Goal: Information Seeking & Learning: Check status

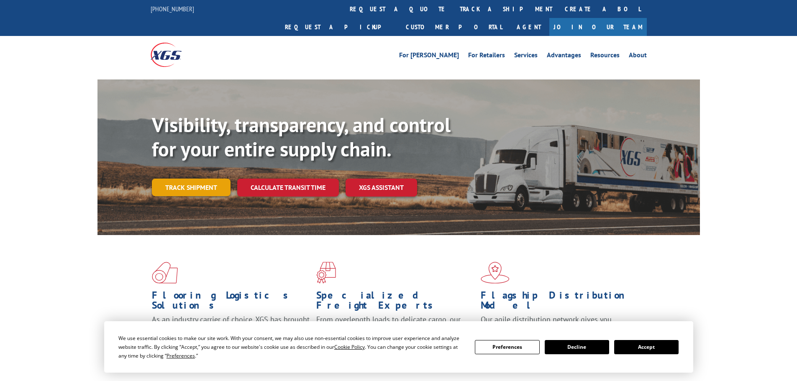
click at [183, 179] on link "Track shipment" at bounding box center [191, 188] width 79 height 18
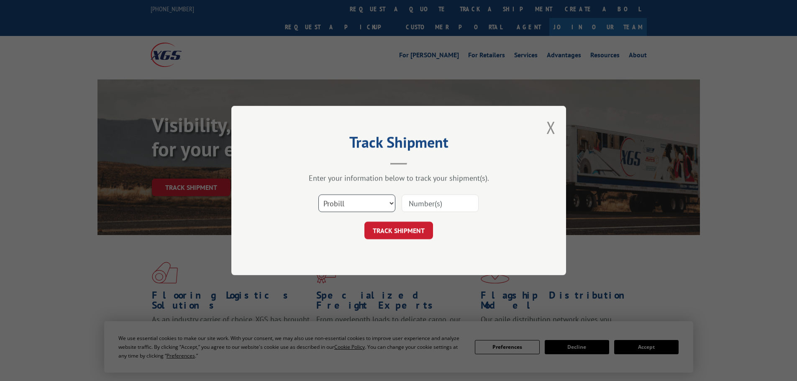
click at [352, 204] on select "Select category... Probill BOL PO" at bounding box center [357, 204] width 77 height 18
select select "bol"
click at [319, 195] on select "Select category... Probill BOL PO" at bounding box center [357, 204] width 77 height 18
click at [447, 205] on input at bounding box center [440, 204] width 77 height 18
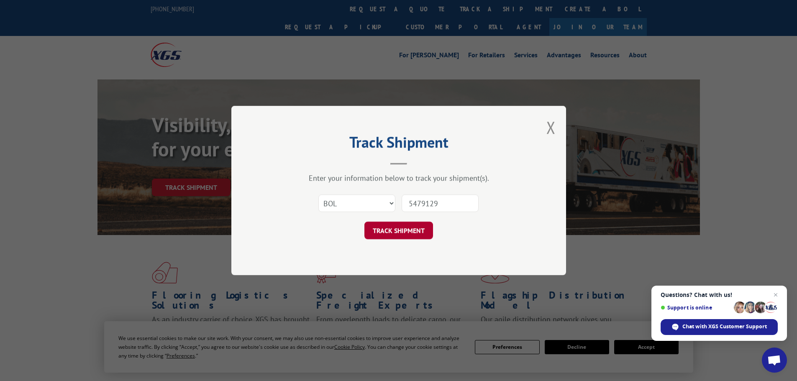
type input "5479129"
click at [419, 232] on button "TRACK SHIPMENT" at bounding box center [399, 231] width 69 height 18
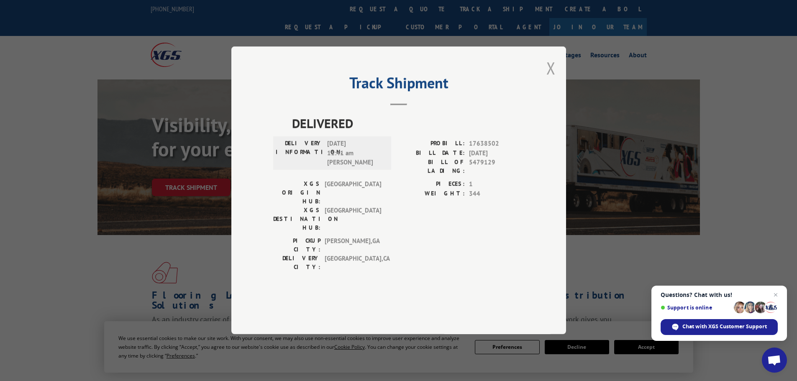
click at [548, 79] on button "Close modal" at bounding box center [551, 68] width 9 height 22
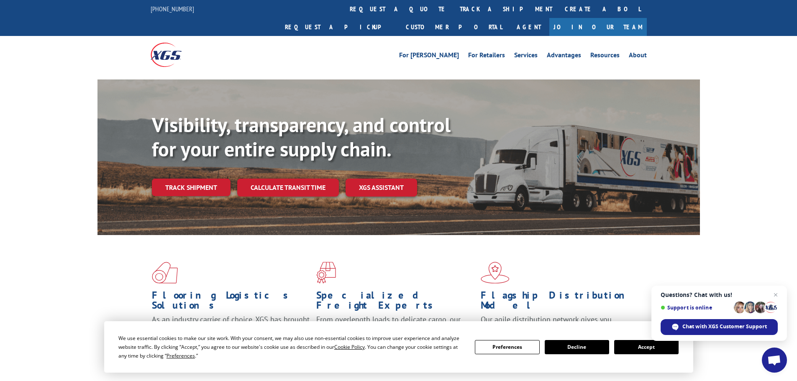
drag, startPoint x: 208, startPoint y: 171, endPoint x: 311, endPoint y: 181, distance: 102.6
click at [208, 179] on link "Track shipment" at bounding box center [191, 188] width 79 height 18
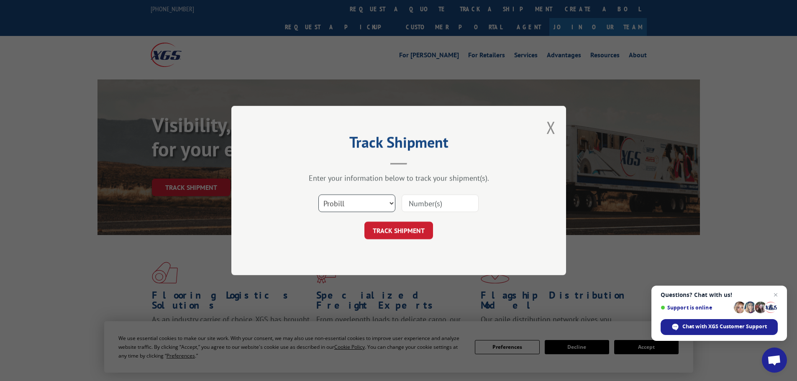
click at [373, 205] on select "Select category... Probill BOL PO" at bounding box center [357, 204] width 77 height 18
select select "bol"
click at [319, 195] on select "Select category... Probill BOL PO" at bounding box center [357, 204] width 77 height 18
click at [451, 209] on input at bounding box center [440, 204] width 77 height 18
type input "5479129"
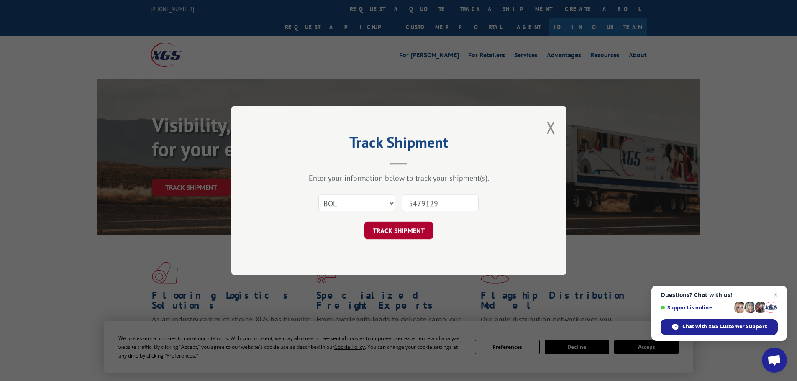
click at [421, 229] on button "TRACK SHIPMENT" at bounding box center [399, 231] width 69 height 18
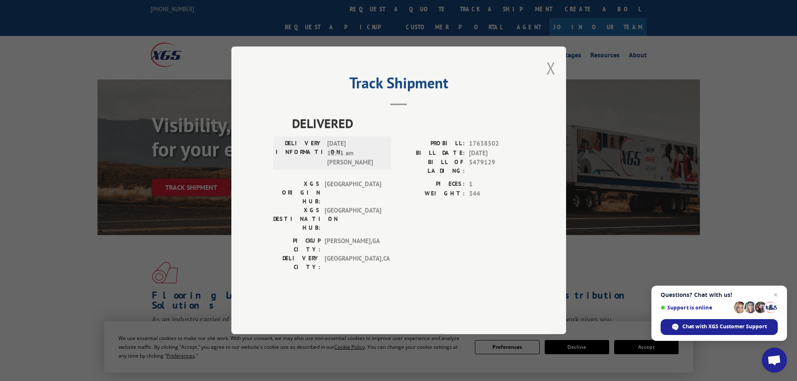
click at [550, 79] on button "Close modal" at bounding box center [551, 68] width 9 height 22
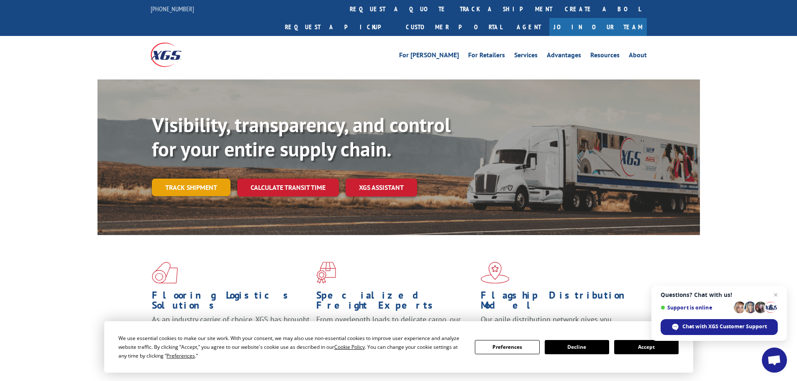
click at [182, 179] on link "Track shipment" at bounding box center [191, 188] width 79 height 18
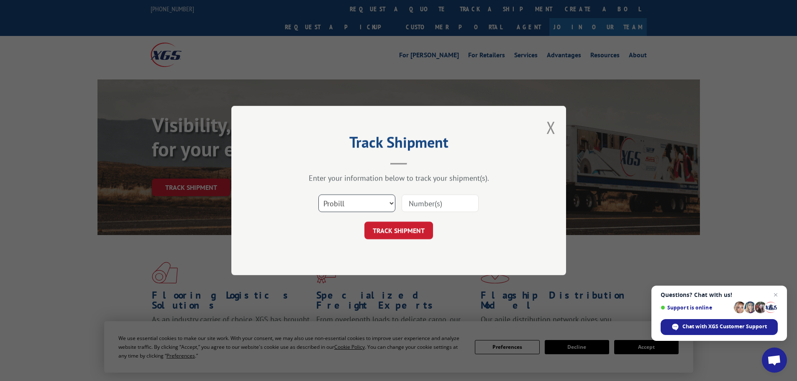
click at [375, 209] on select "Select category... Probill BOL PO" at bounding box center [357, 204] width 77 height 18
select select "po"
click at [319, 195] on select "Select category... Probill BOL PO" at bounding box center [357, 204] width 77 height 18
click at [447, 197] on input at bounding box center [440, 204] width 77 height 18
paste input "79511760"
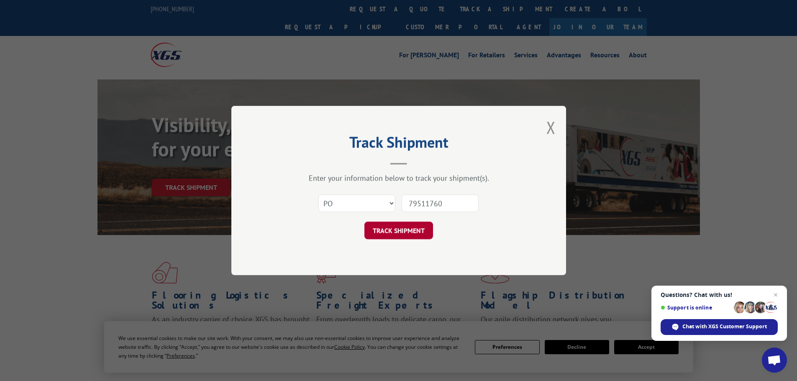
type input "79511760"
click at [411, 239] on button "TRACK SHIPMENT" at bounding box center [399, 231] width 69 height 18
